Goal: Task Accomplishment & Management: Manage account settings

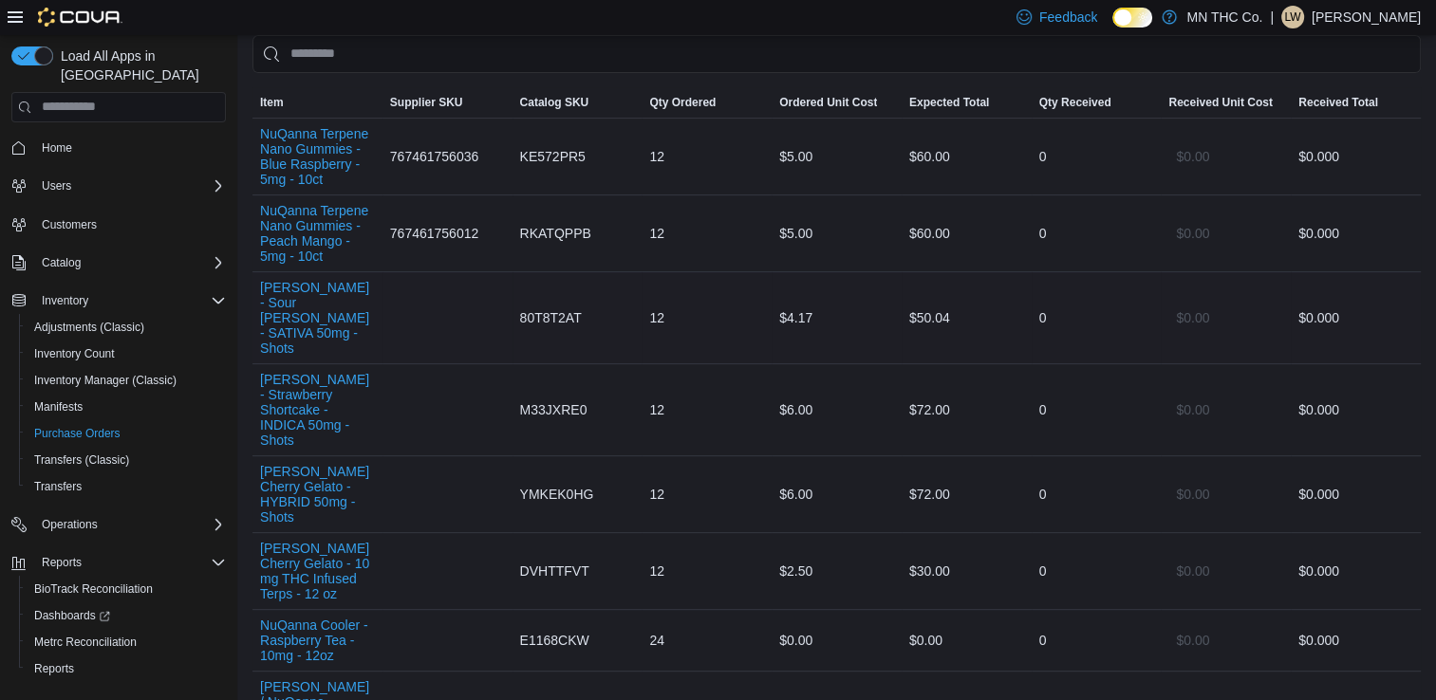
scroll to position [553, 0]
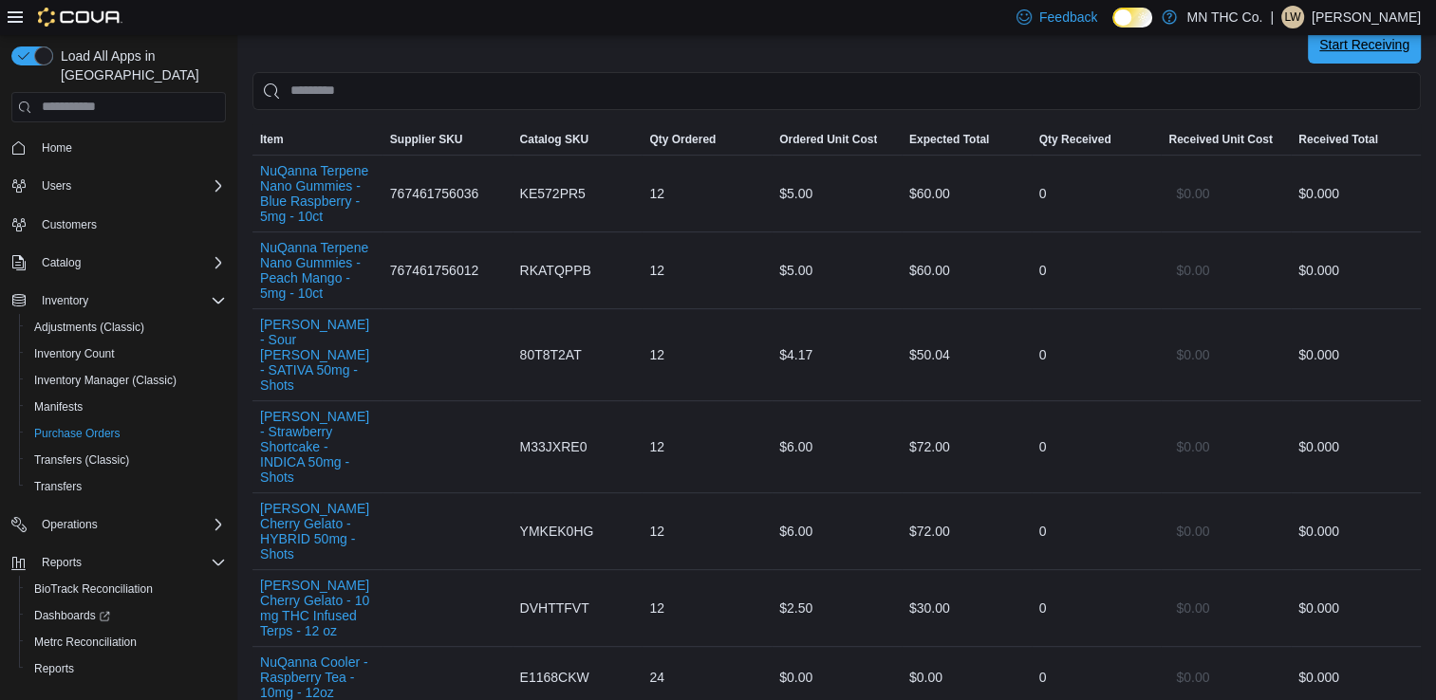
click at [1348, 44] on span "Start Receiving" at bounding box center [1364, 44] width 90 height 19
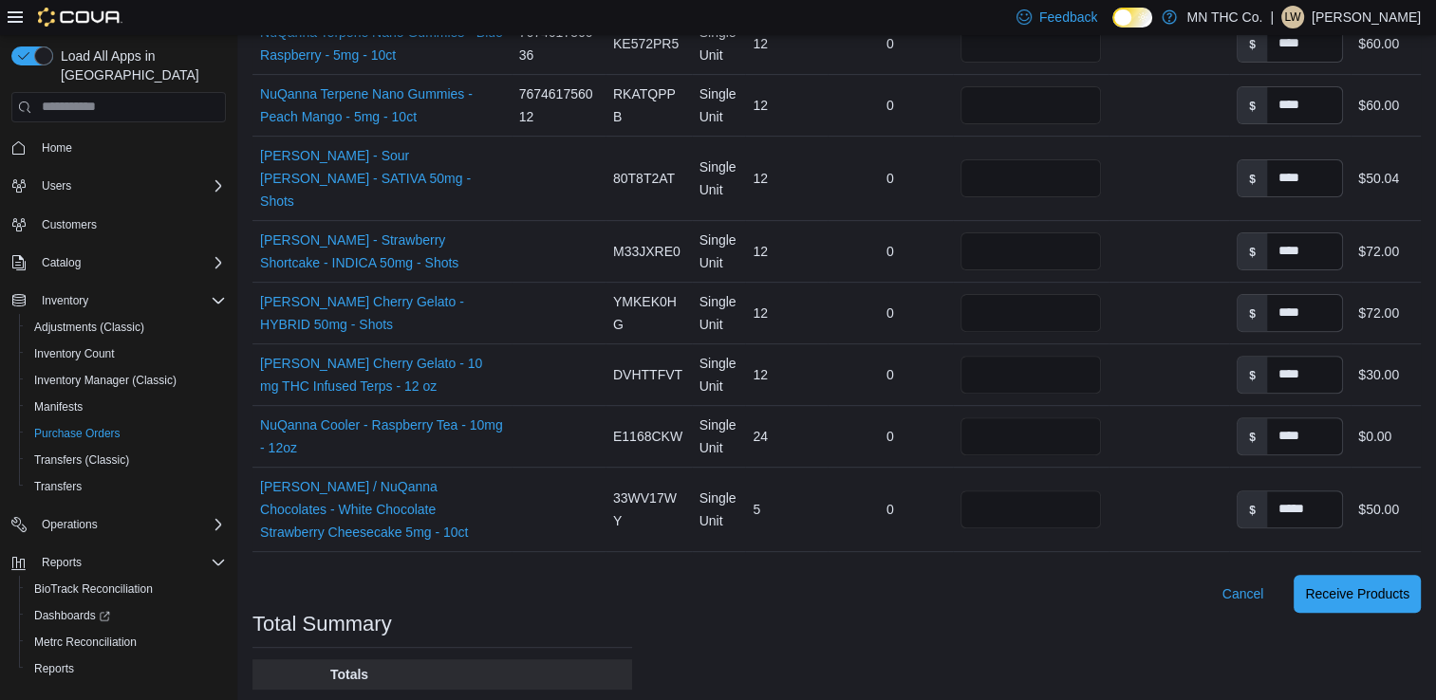
scroll to position [596, 0]
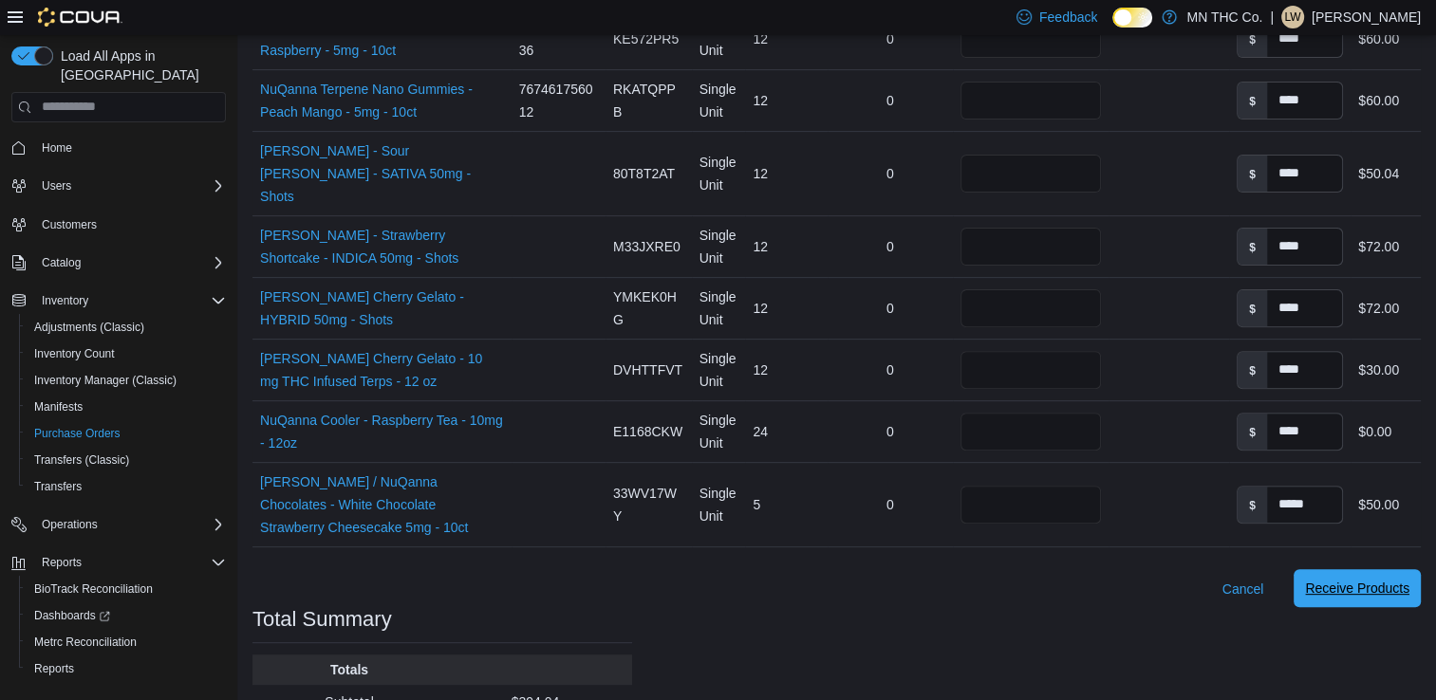
click at [1350, 569] on span "Receive Products" at bounding box center [1357, 588] width 104 height 38
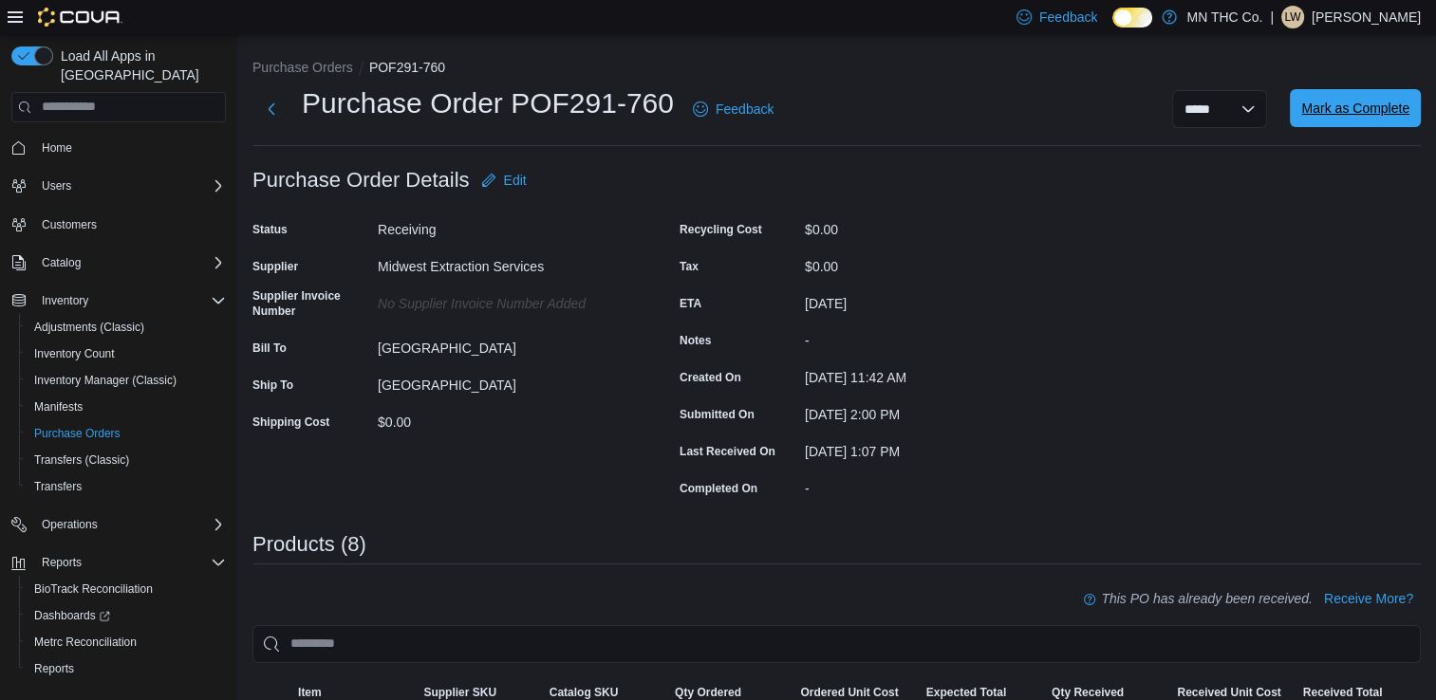
click at [1356, 106] on span "Mark as Complete" at bounding box center [1355, 108] width 108 height 19
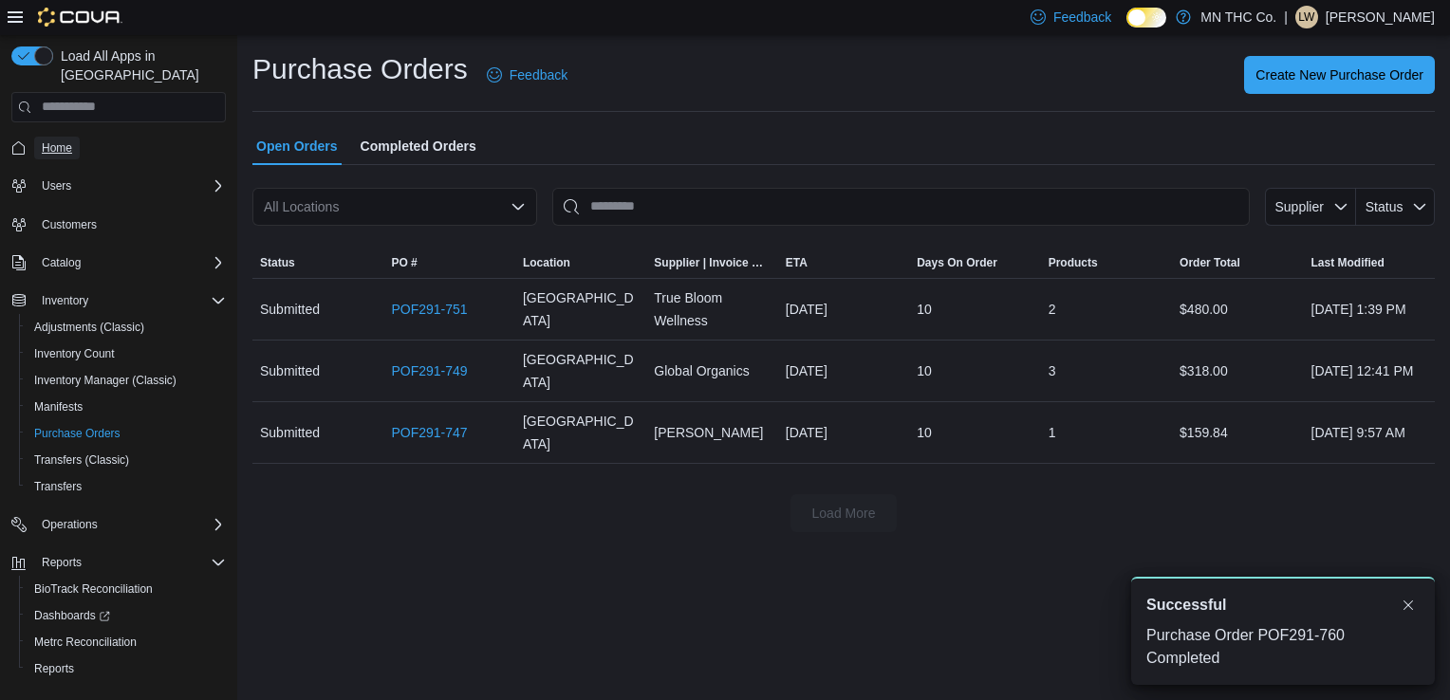
click at [56, 140] on span "Home" at bounding box center [57, 147] width 30 height 15
